Goal: Download file/media

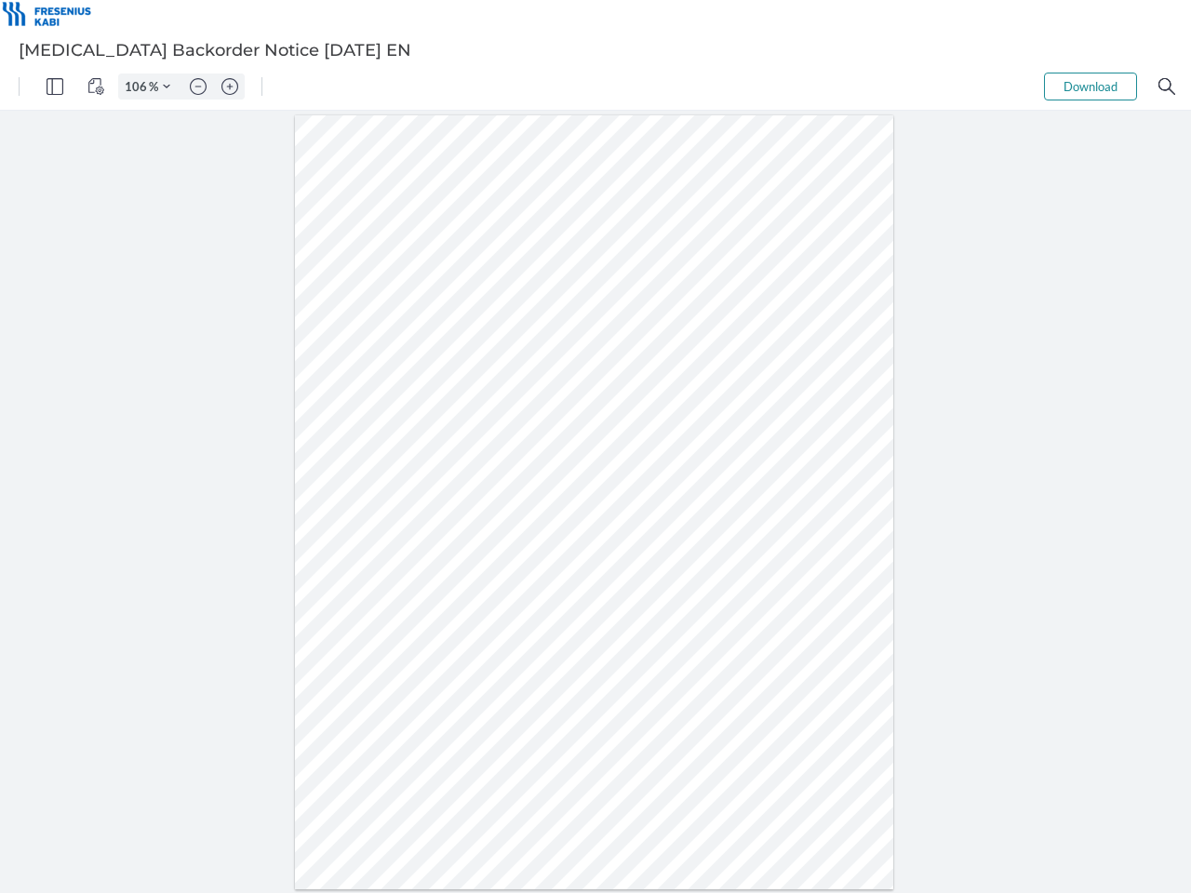
click at [55, 87] on img "Panel" at bounding box center [55, 86] width 17 height 17
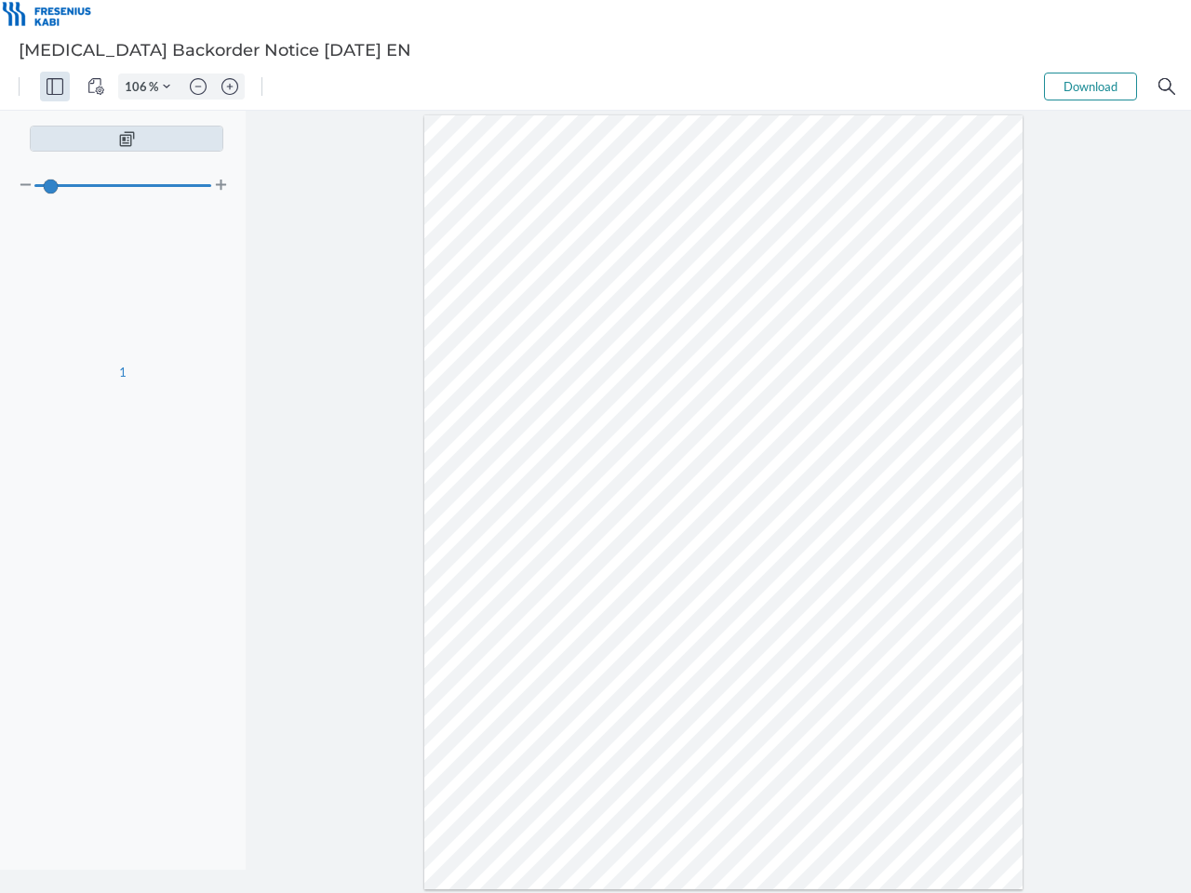
click at [96, 87] on img "View Controls" at bounding box center [95, 86] width 17 height 17
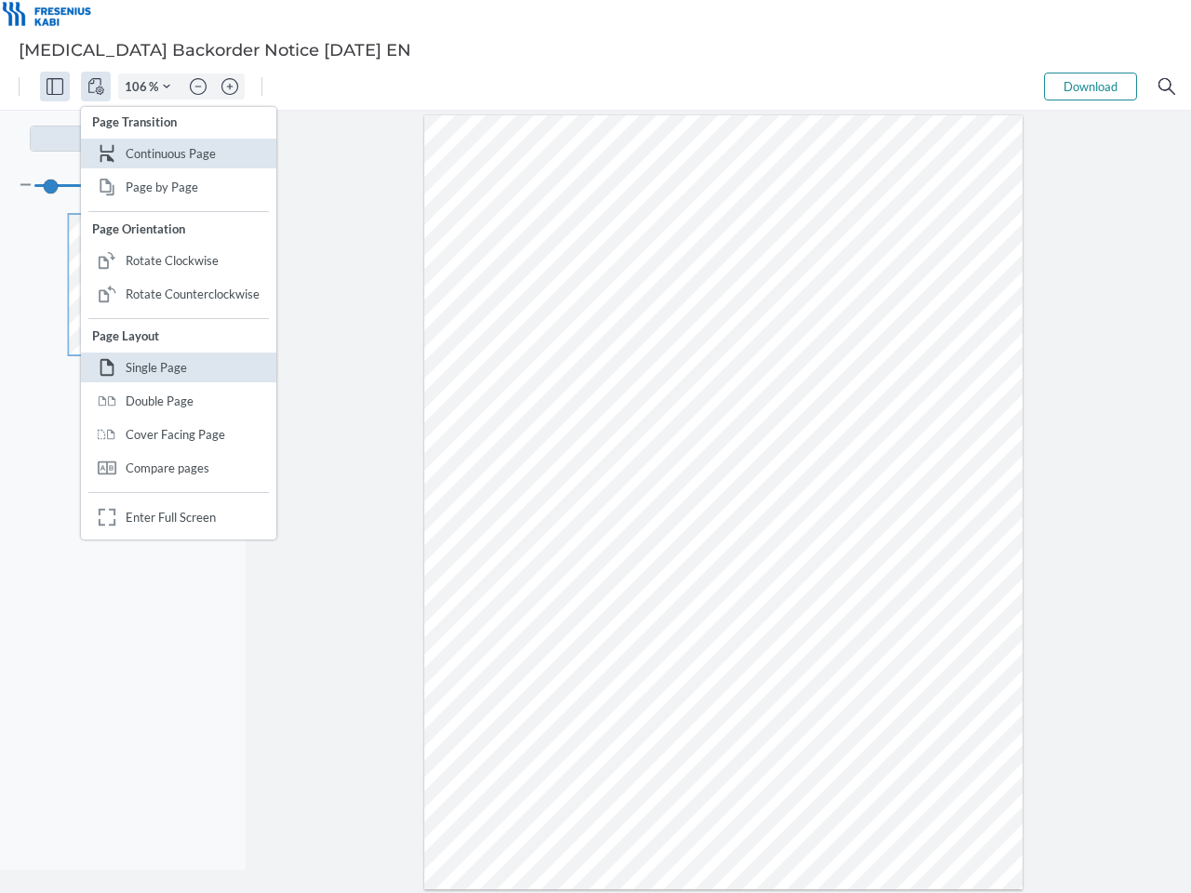
click at [139, 87] on input "106" at bounding box center [134, 86] width 30 height 17
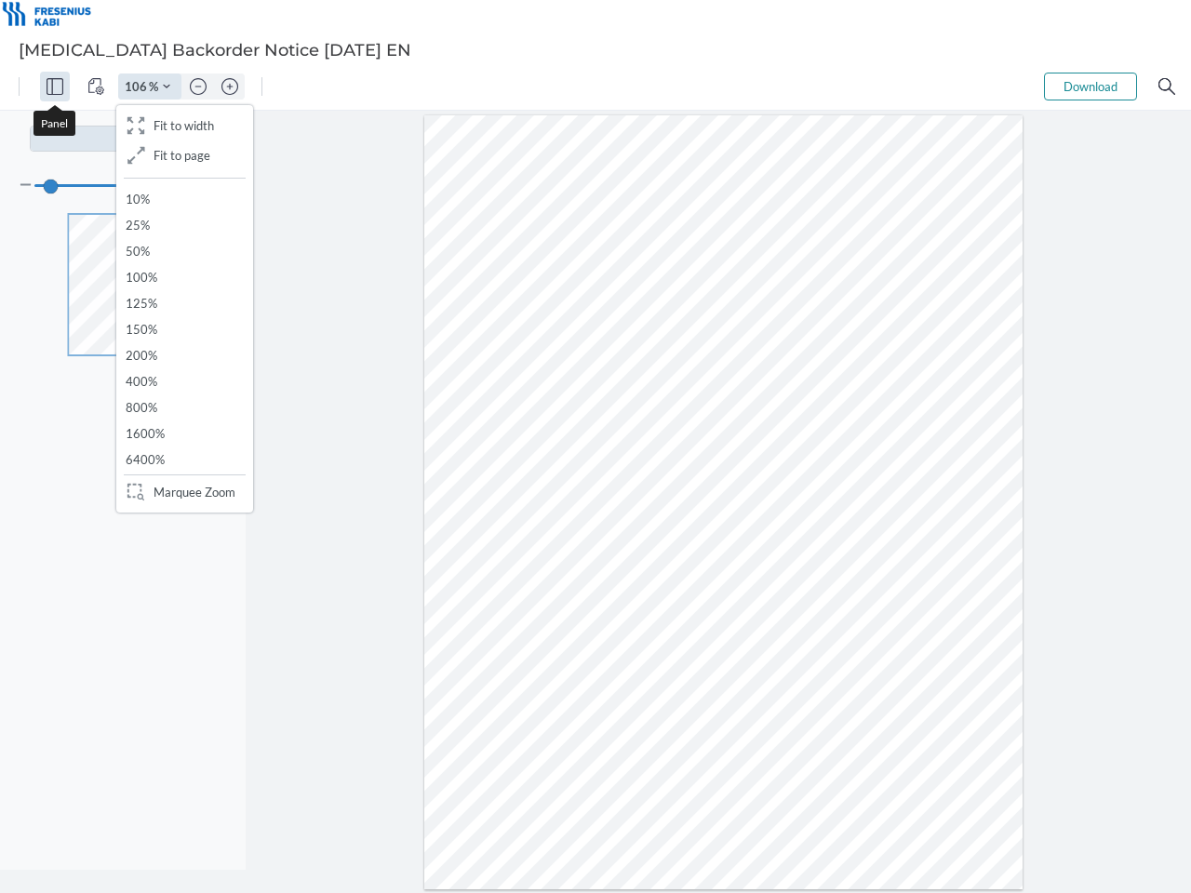
click at [167, 87] on img "Zoom Controls" at bounding box center [166, 86] width 7 height 7
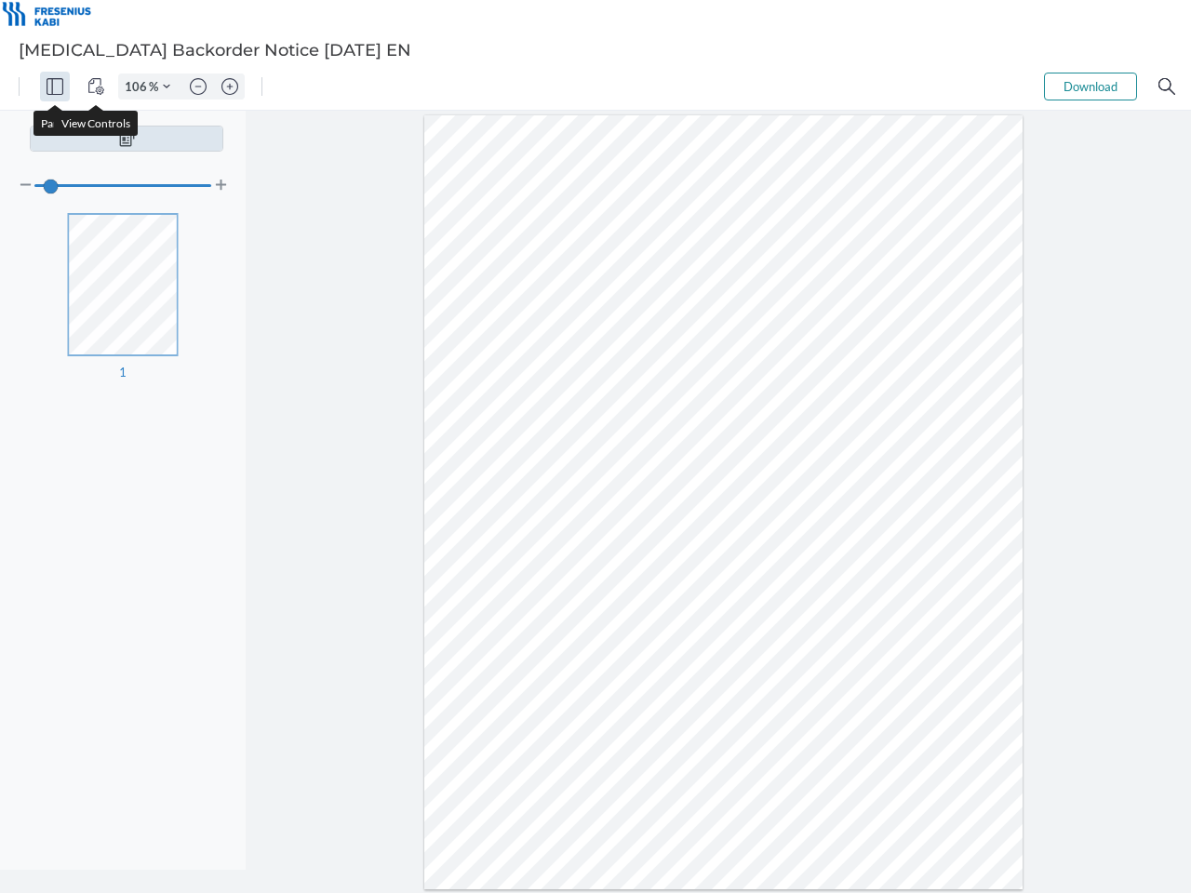
click at [198, 87] on img "Zoom out" at bounding box center [198, 86] width 17 height 17
click at [230, 87] on img "Zoom in" at bounding box center [229, 86] width 17 height 17
type input "106"
click at [1090, 87] on button "Download" at bounding box center [1090, 87] width 93 height 28
click at [1167, 87] on img "Search" at bounding box center [1166, 86] width 17 height 17
